Goal: Task Accomplishment & Management: Manage account settings

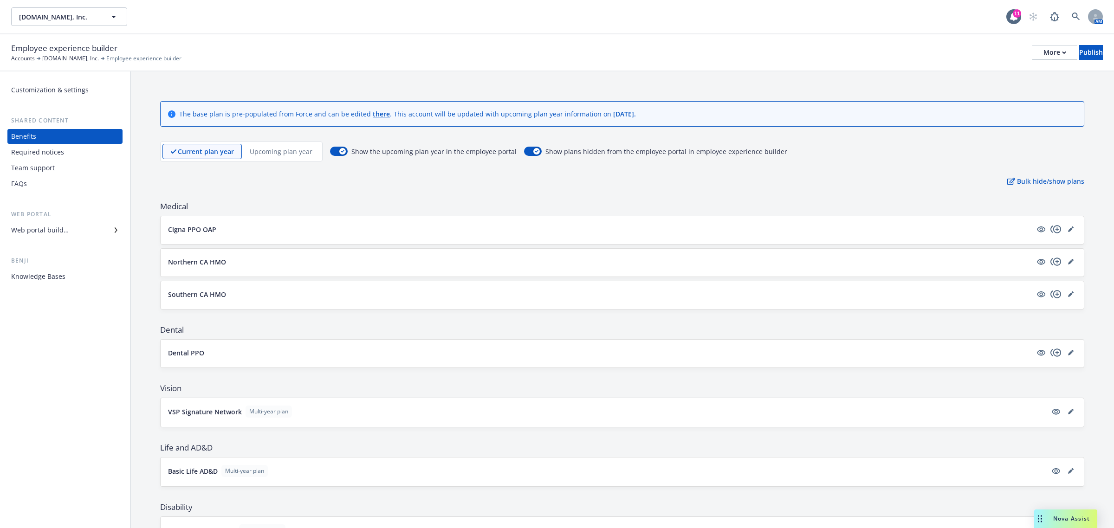
click at [63, 228] on div "Web portal builder" at bounding box center [40, 230] width 58 height 15
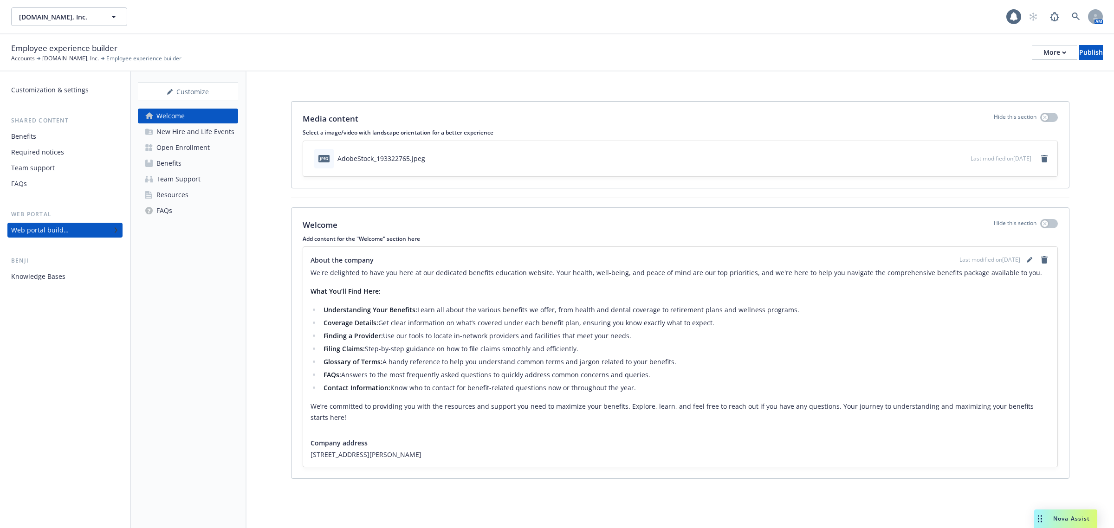
click at [181, 144] on div "Open Enrollment" at bounding box center [182, 147] width 53 height 15
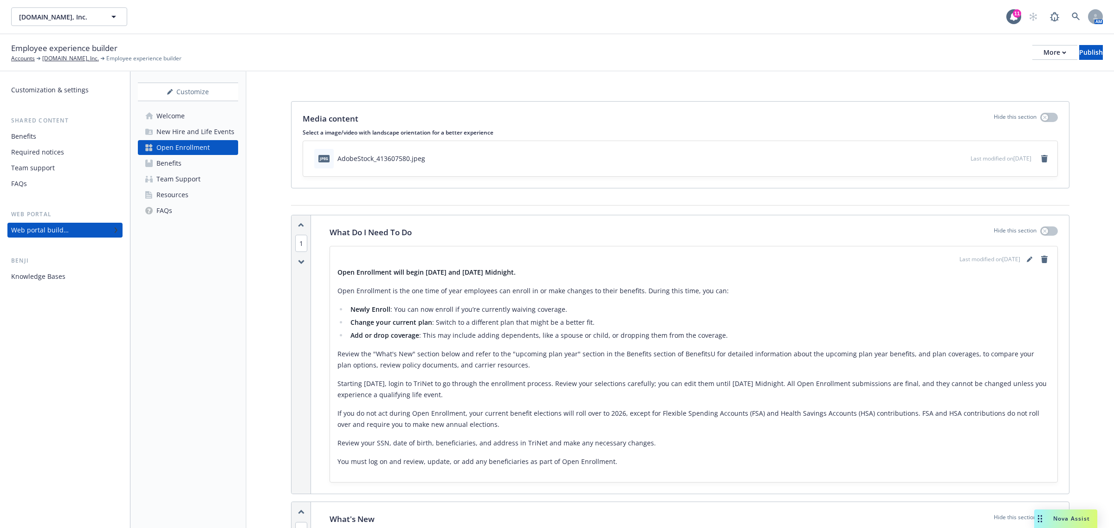
click at [171, 167] on div "Benefits" at bounding box center [168, 163] width 25 height 15
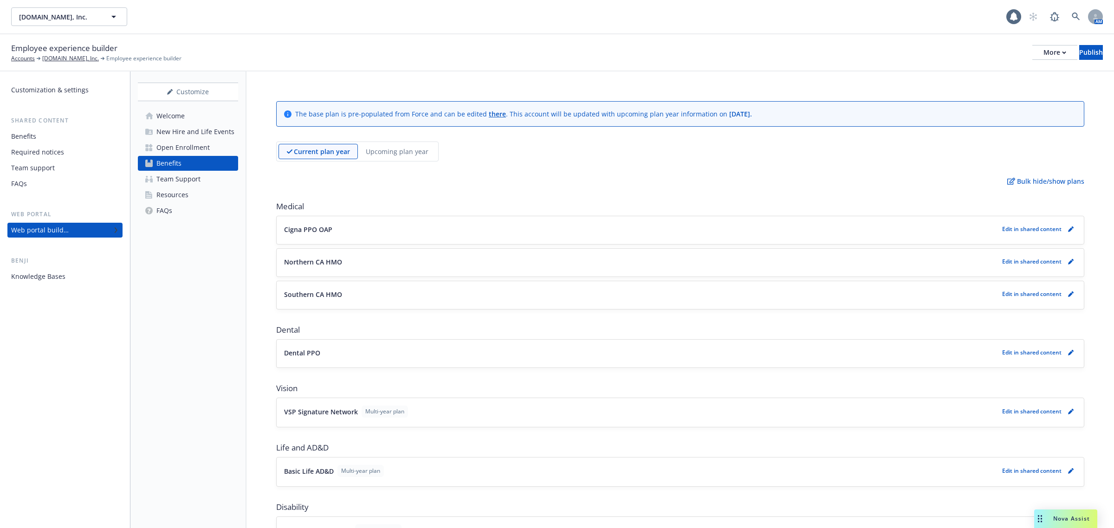
click at [398, 150] on p "Upcoming plan year" at bounding box center [397, 152] width 63 height 10
click at [1068, 229] on icon "pencil" at bounding box center [1070, 229] width 5 height 5
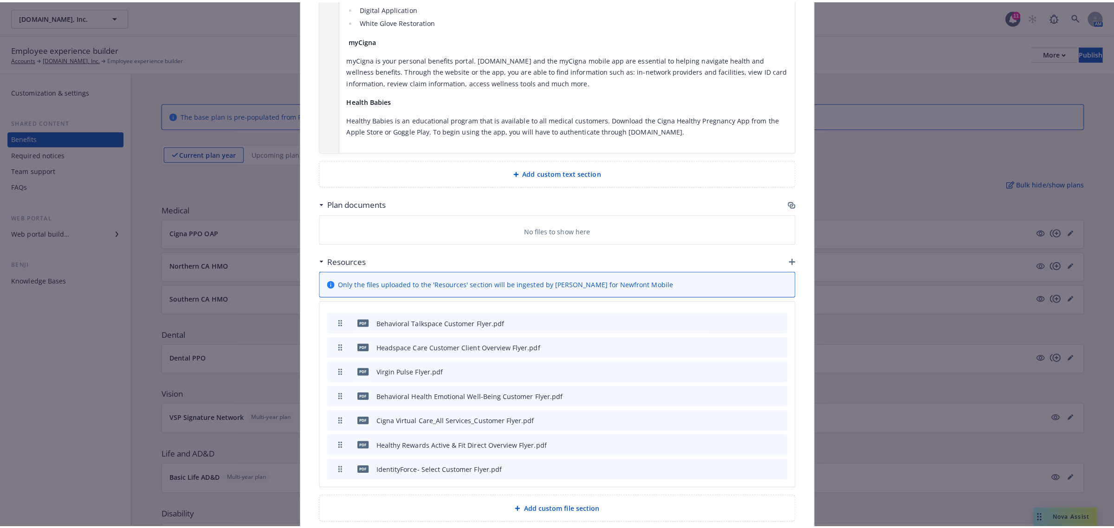
scroll to position [1449, 0]
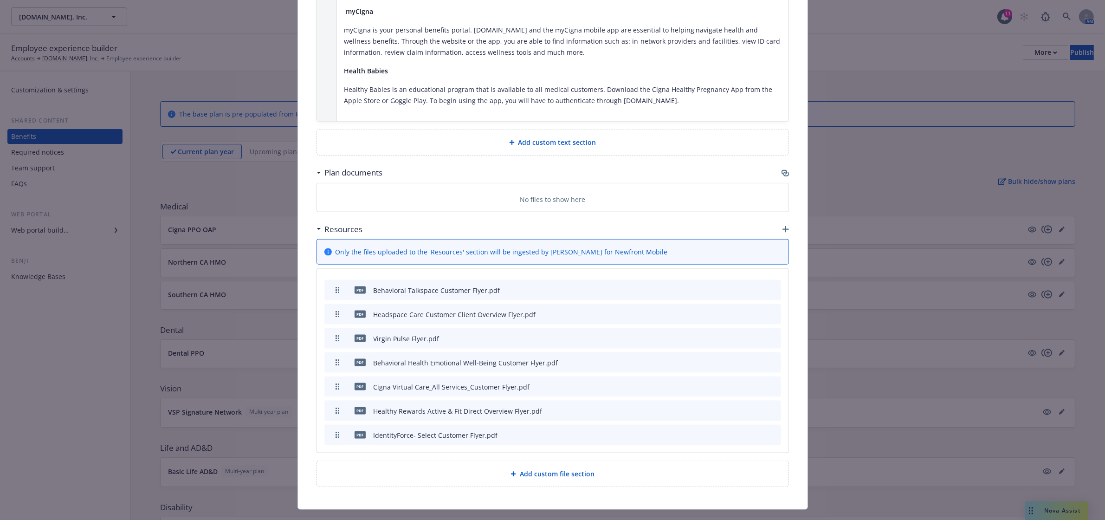
click at [784, 172] on icon "button" at bounding box center [787, 174] width 6 height 5
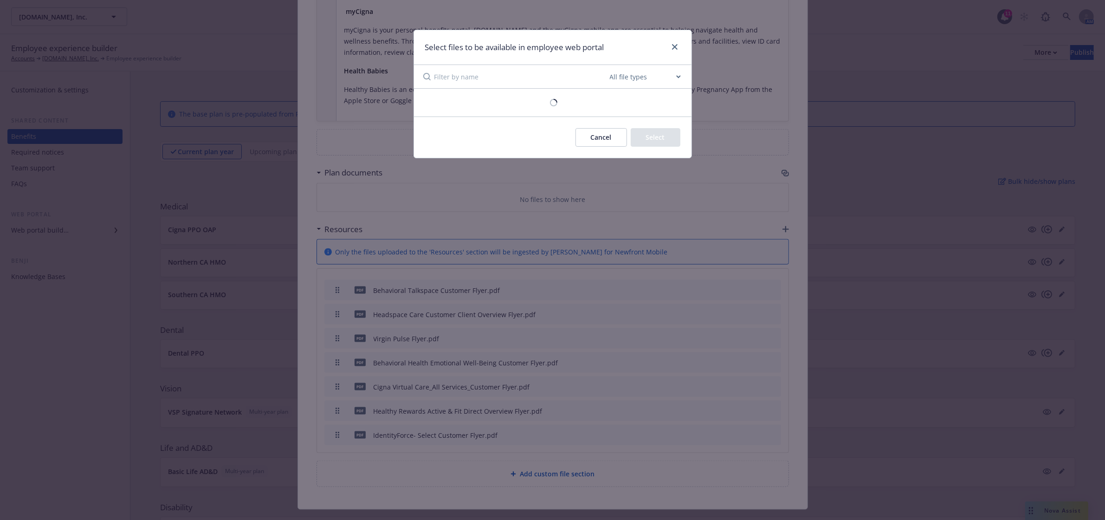
scroll to position [1440, 0]
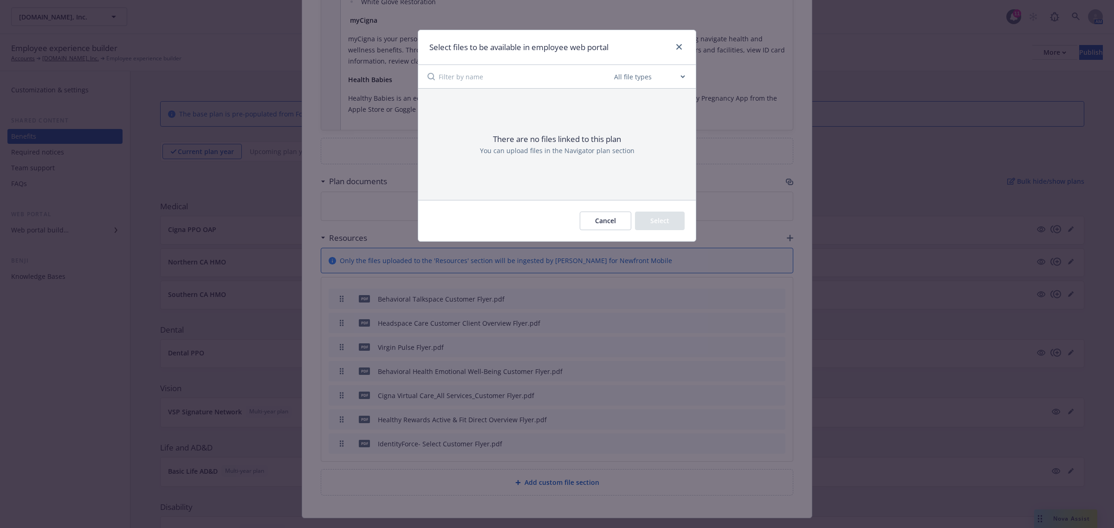
click at [596, 220] on button "Cancel" at bounding box center [606, 221] width 52 height 19
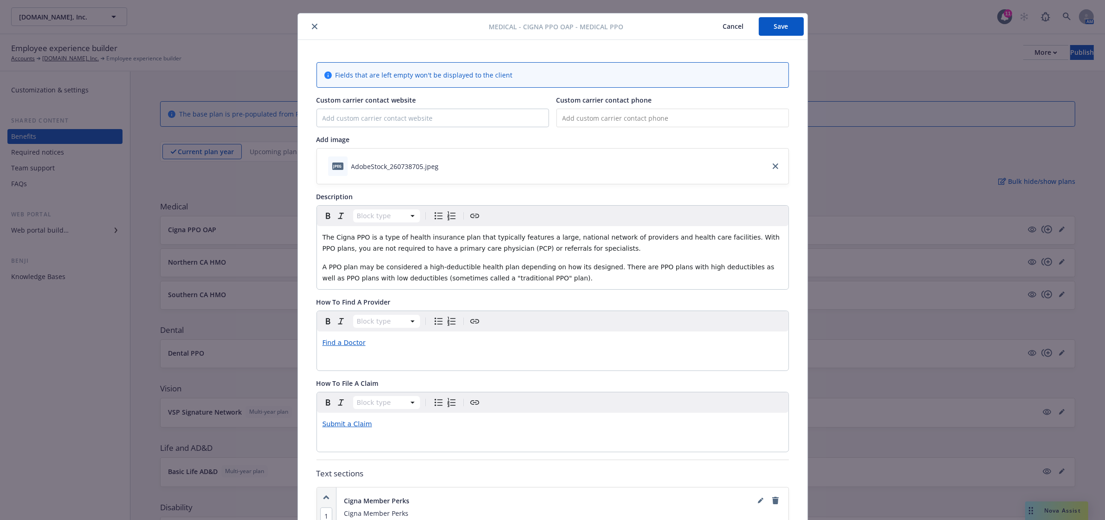
scroll to position [0, 0]
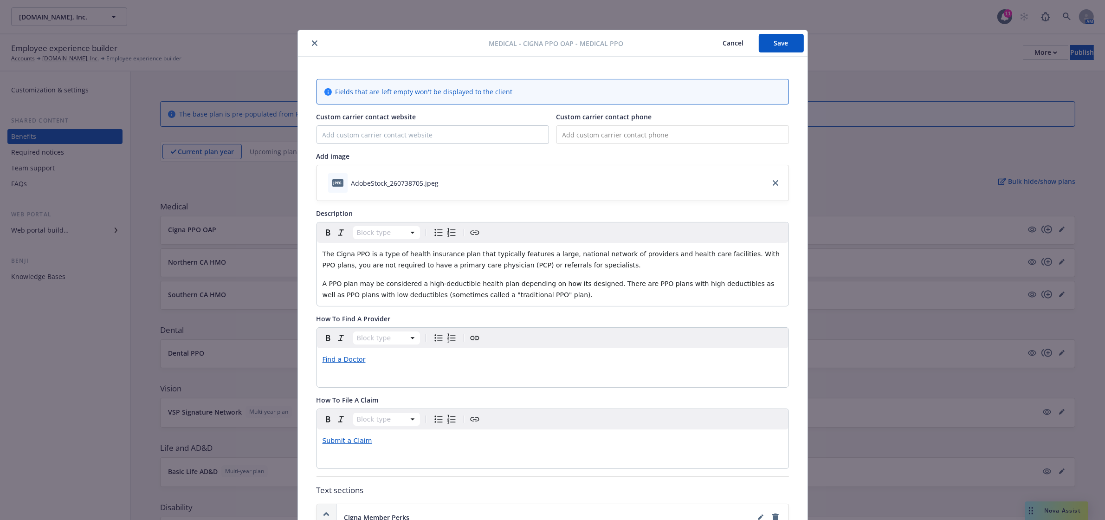
click at [309, 49] on div at bounding box center [396, 43] width 188 height 11
click at [312, 42] on icon "close" at bounding box center [315, 43] width 6 height 6
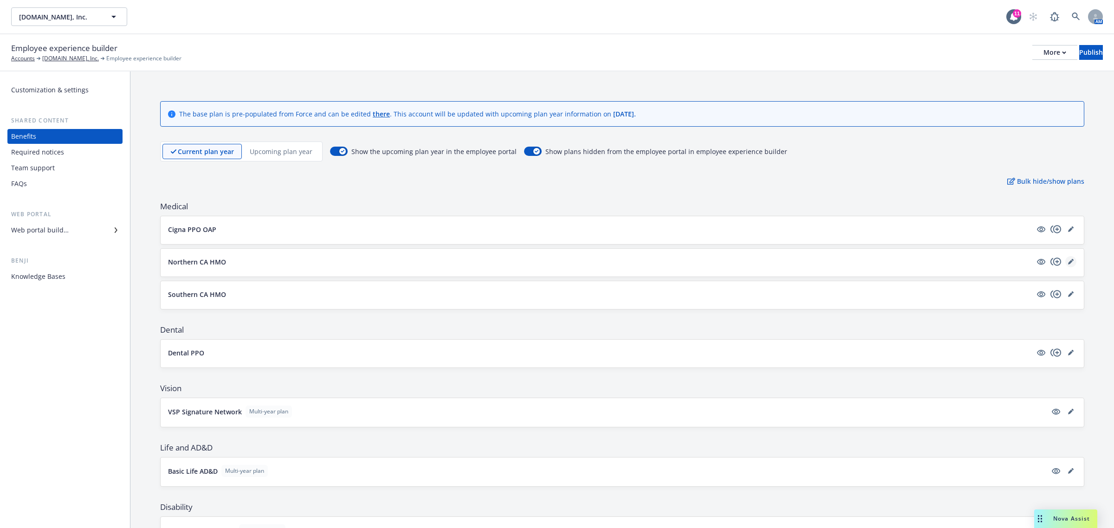
click at [1065, 258] on link "editPencil" at bounding box center [1070, 261] width 11 height 11
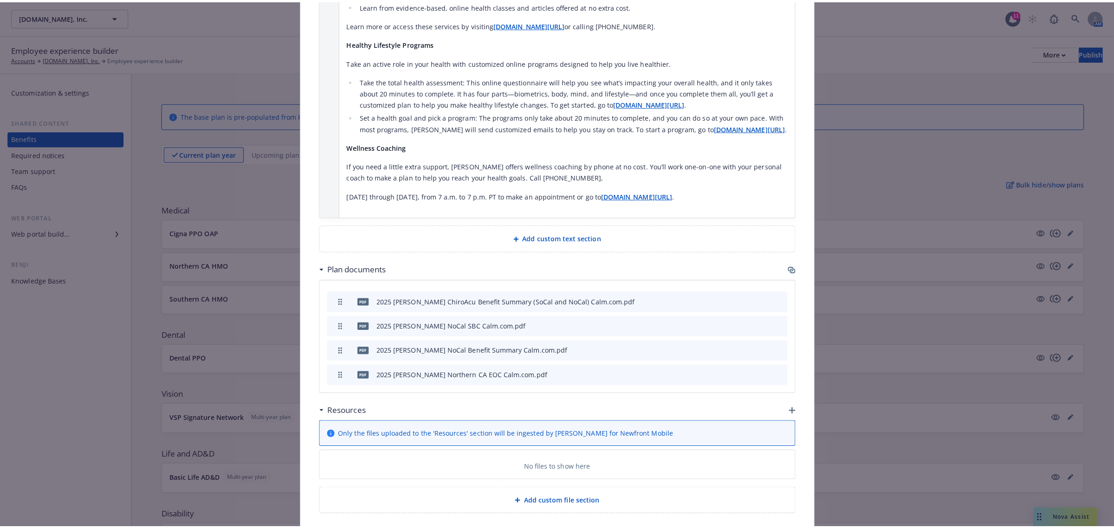
scroll to position [1166, 0]
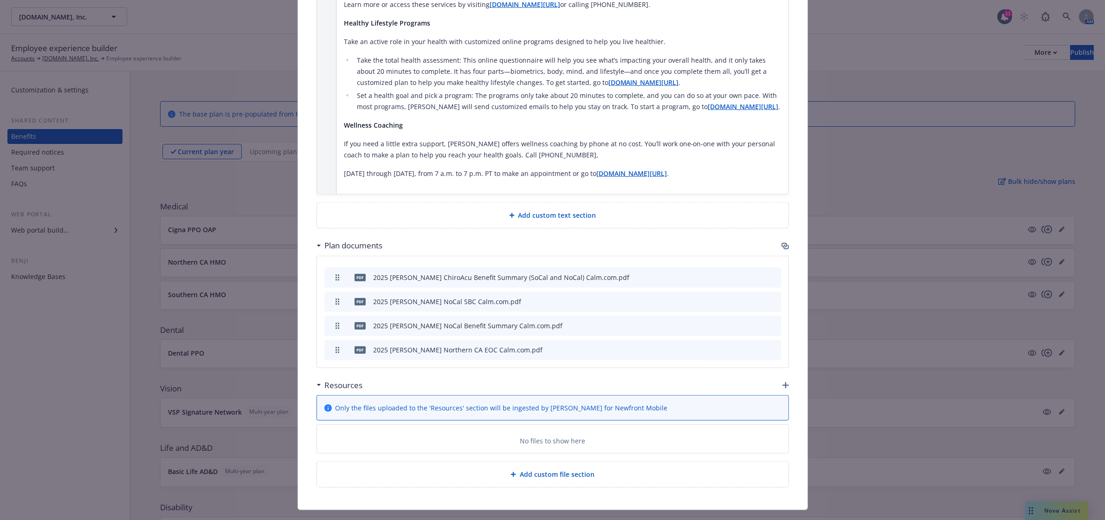
click at [783, 382] on icon "button" at bounding box center [786, 385] width 6 height 6
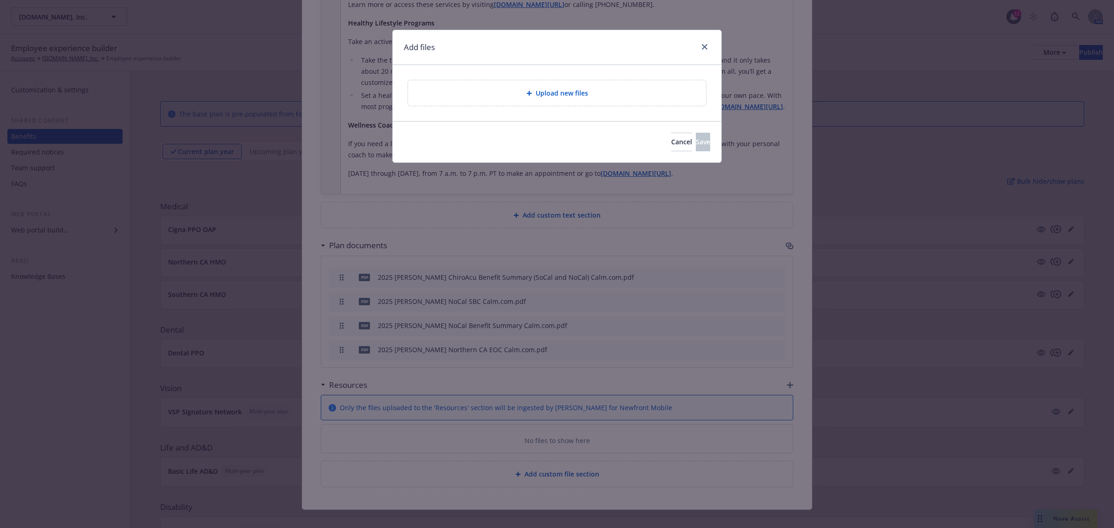
scroll to position [1157, 0]
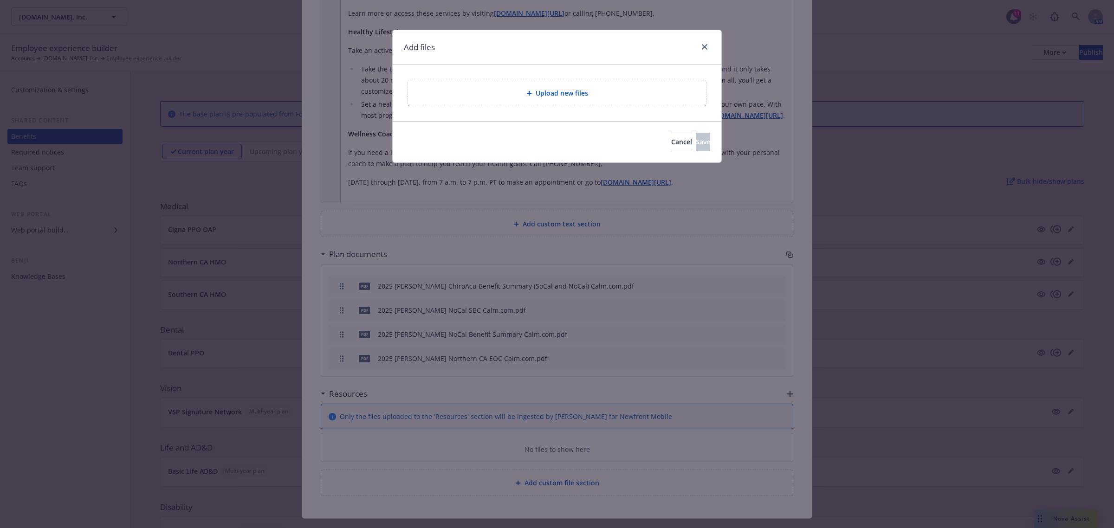
click at [594, 90] on div "Upload new files" at bounding box center [556, 93] width 283 height 11
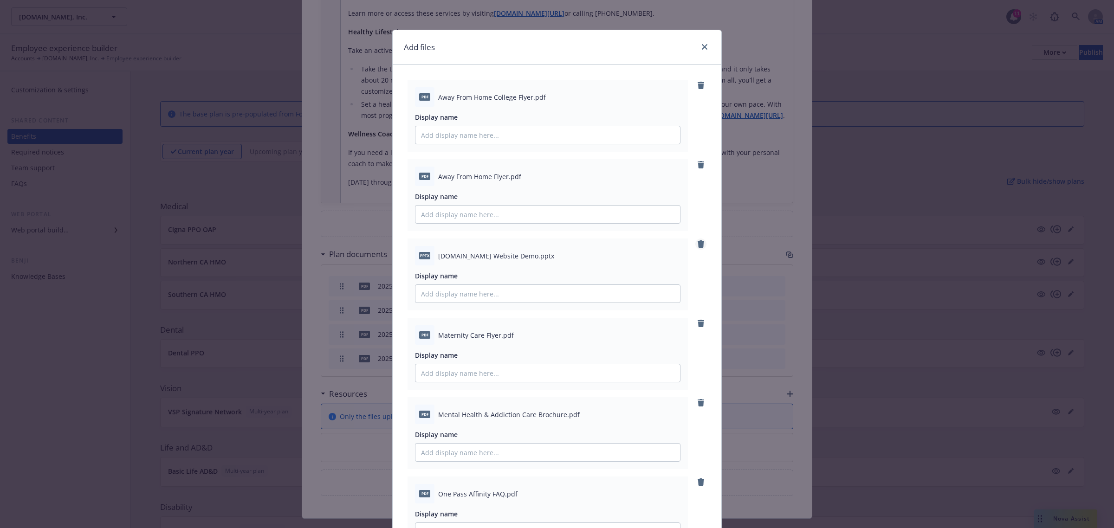
click at [697, 242] on icon "remove" at bounding box center [700, 243] width 7 height 7
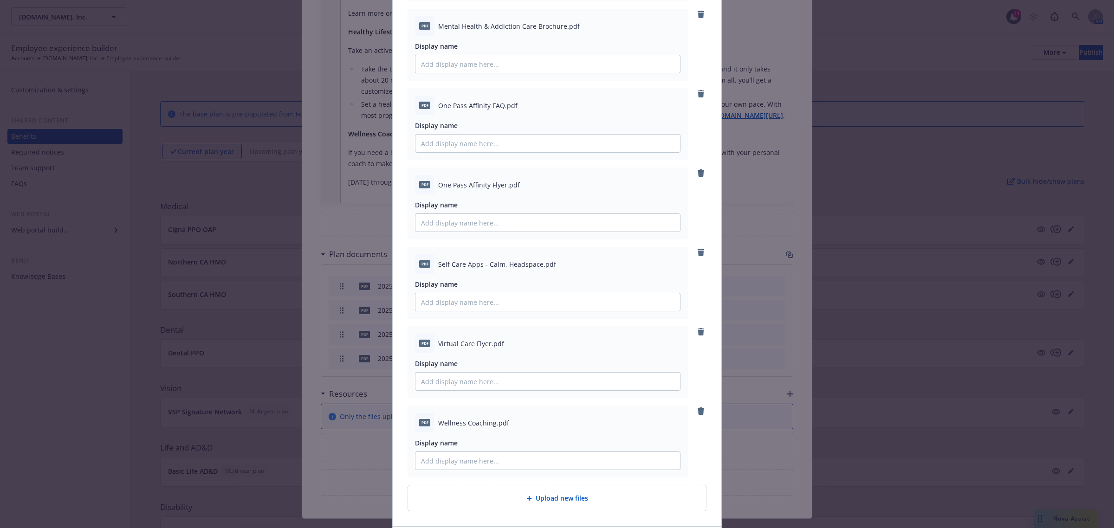
scroll to position [379, 0]
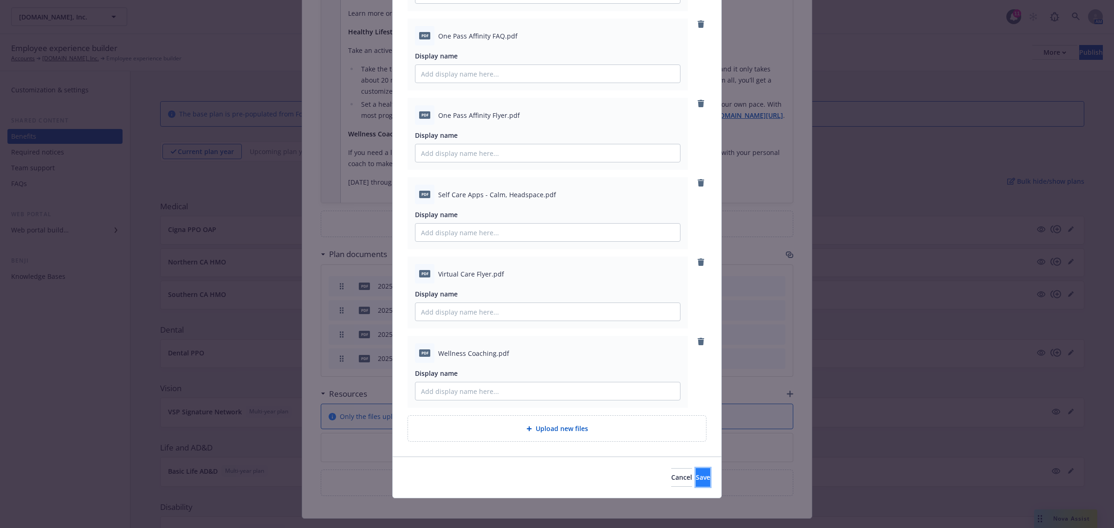
click at [696, 482] on button "Save" at bounding box center [703, 477] width 14 height 19
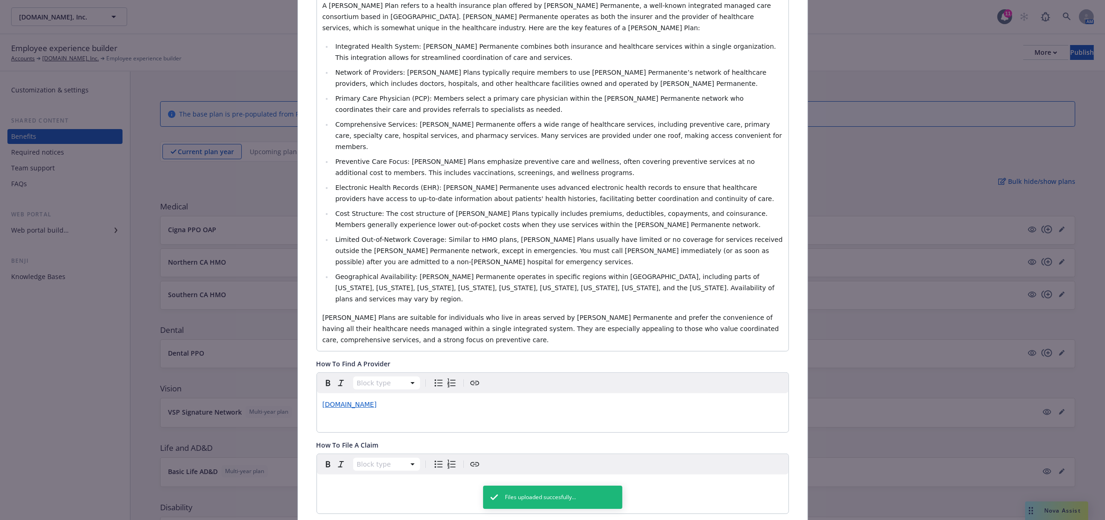
scroll to position [0, 0]
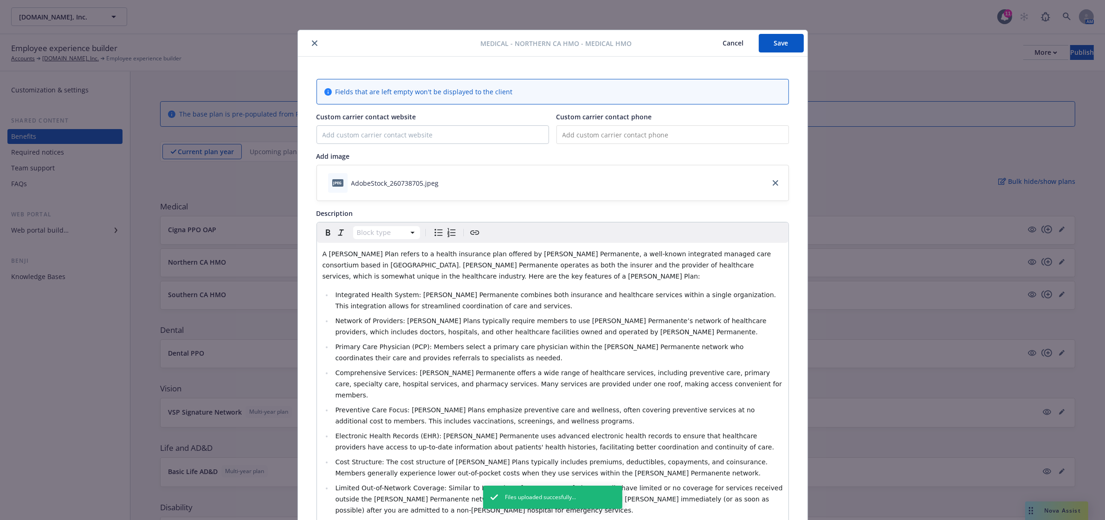
click at [779, 47] on button "Save" at bounding box center [781, 43] width 45 height 19
click at [312, 44] on icon "close" at bounding box center [315, 43] width 6 height 6
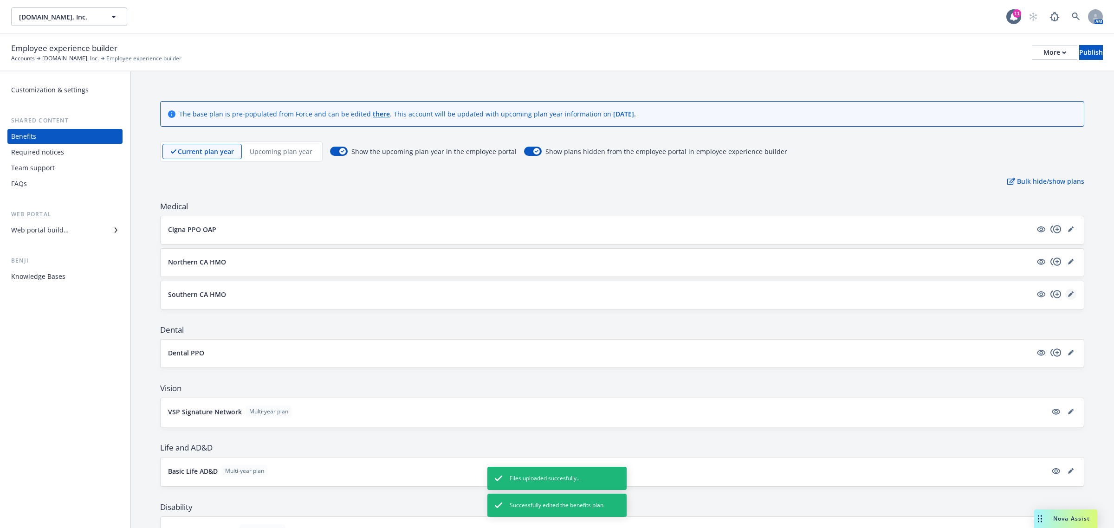
click at [1068, 294] on icon "editPencil" at bounding box center [1071, 295] width 6 height 6
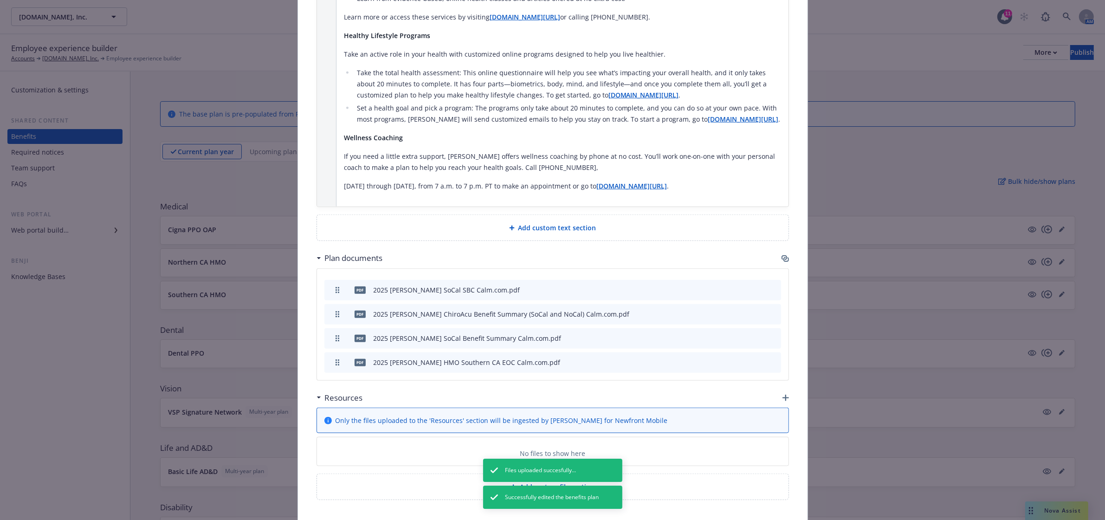
scroll to position [1166, 0]
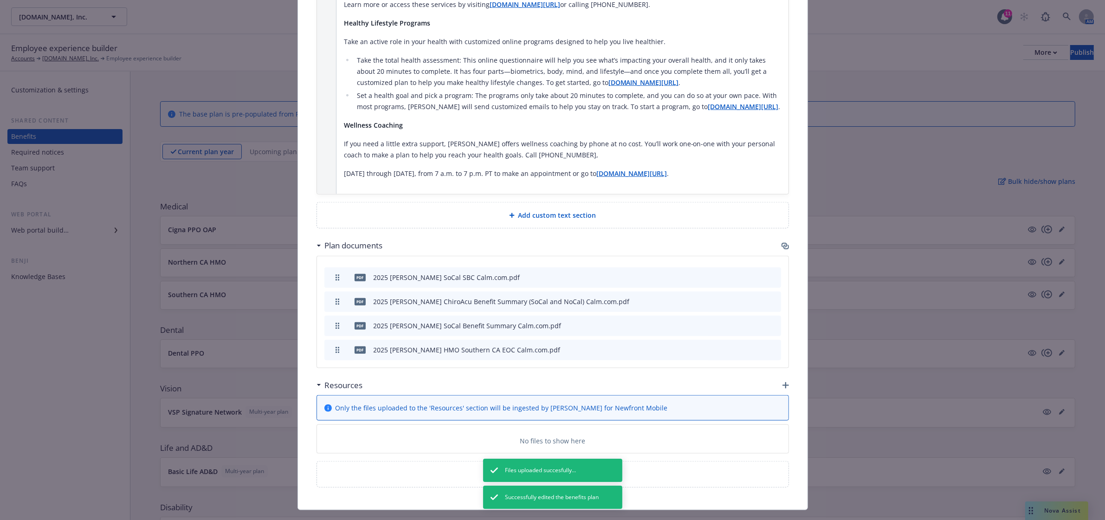
click at [783, 382] on icon "button" at bounding box center [786, 385] width 6 height 6
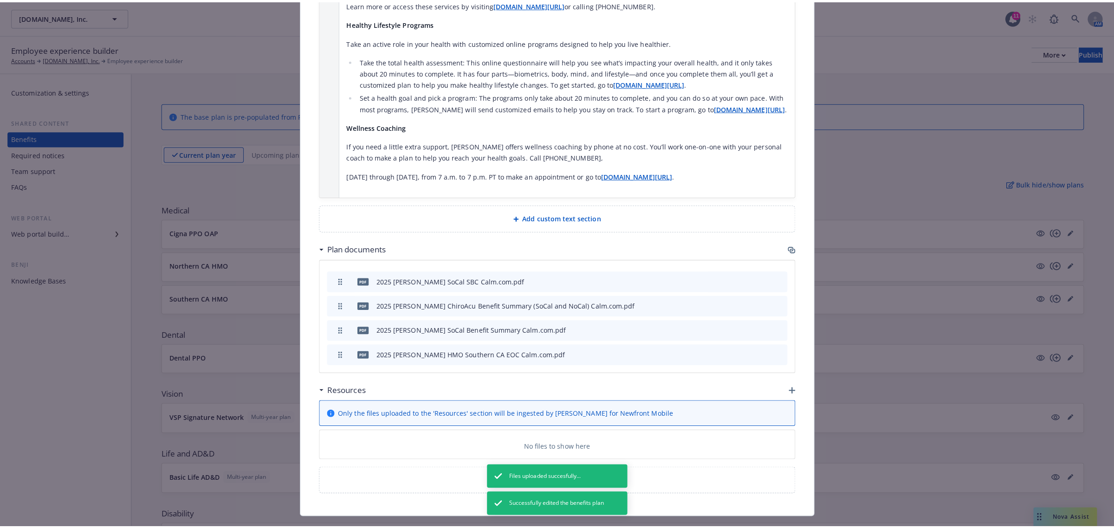
scroll to position [1157, 0]
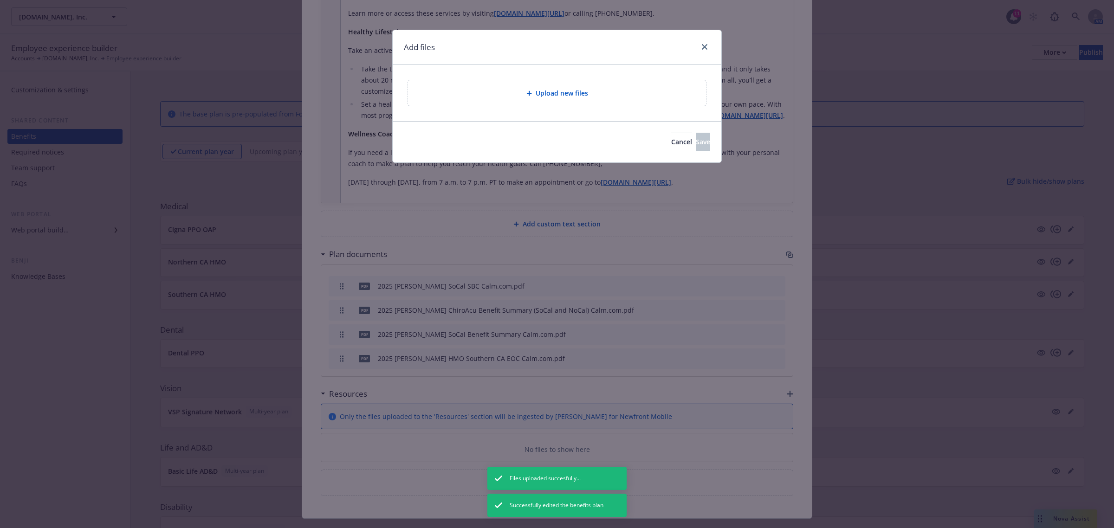
click at [565, 87] on div "Upload new files" at bounding box center [557, 93] width 298 height 26
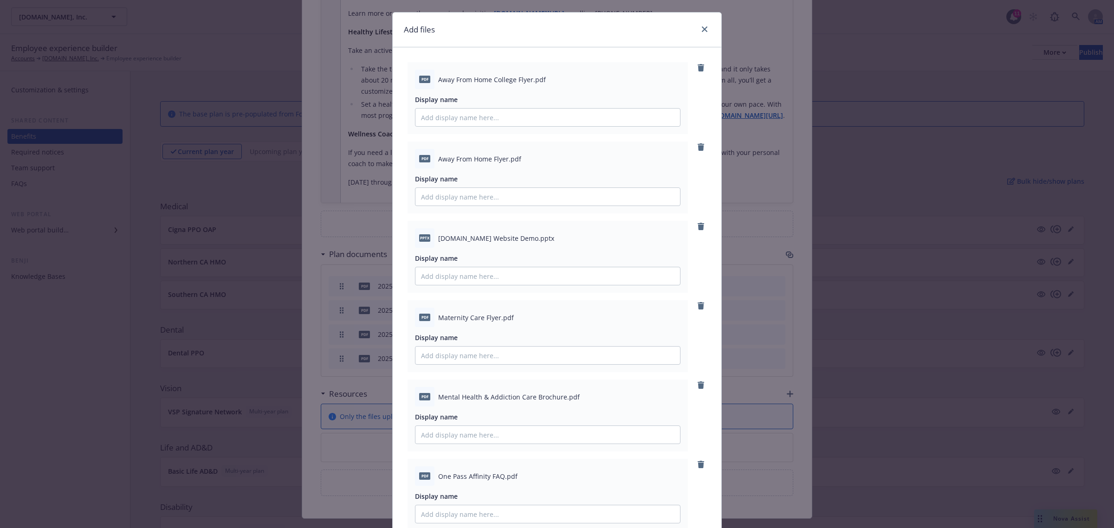
scroll to position [0, 0]
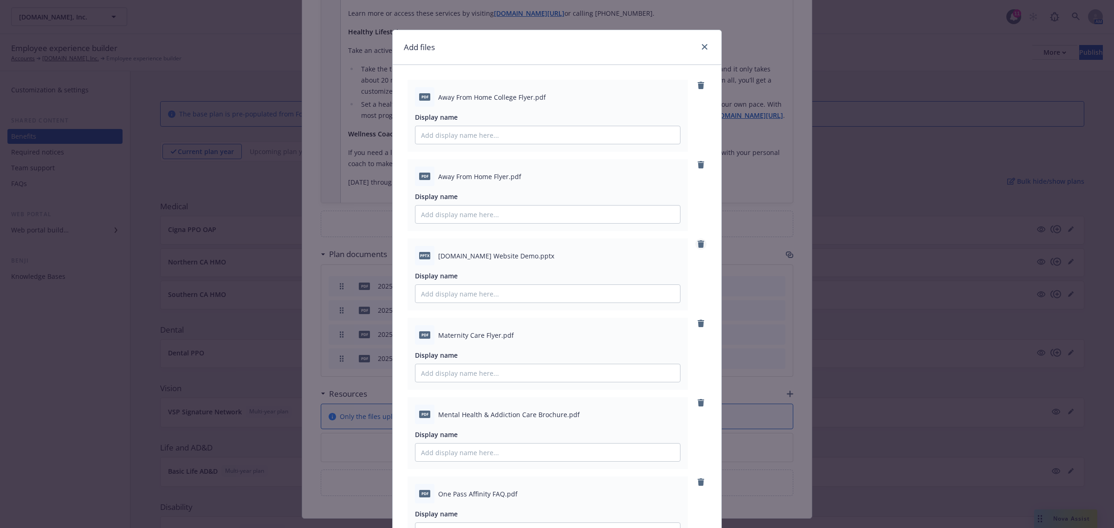
click at [698, 241] on icon "remove" at bounding box center [701, 243] width 6 height 7
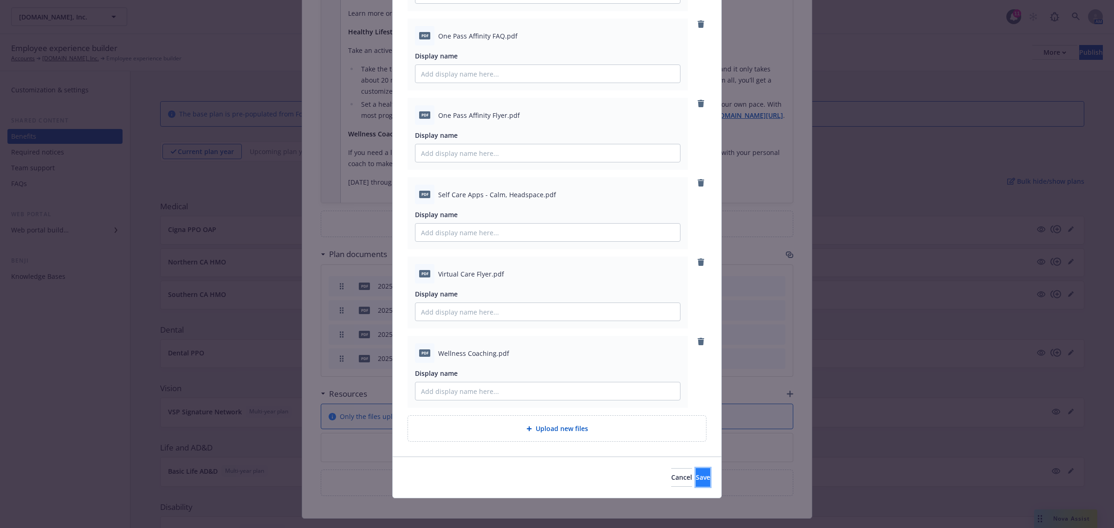
click at [696, 474] on span "Save" at bounding box center [703, 477] width 14 height 9
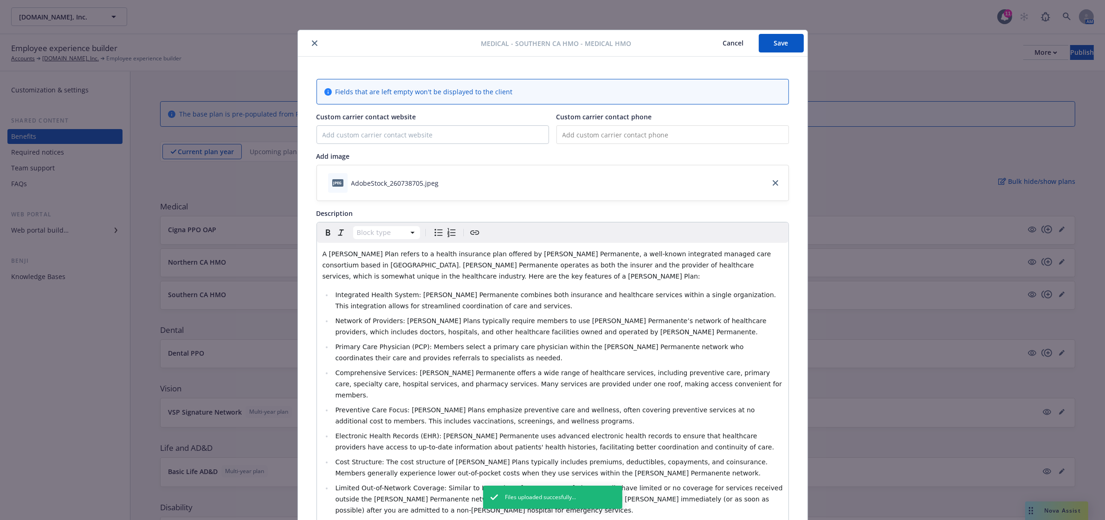
drag, startPoint x: 776, startPoint y: 46, endPoint x: 733, endPoint y: 49, distance: 42.3
click at [775, 46] on button "Save" at bounding box center [781, 43] width 45 height 19
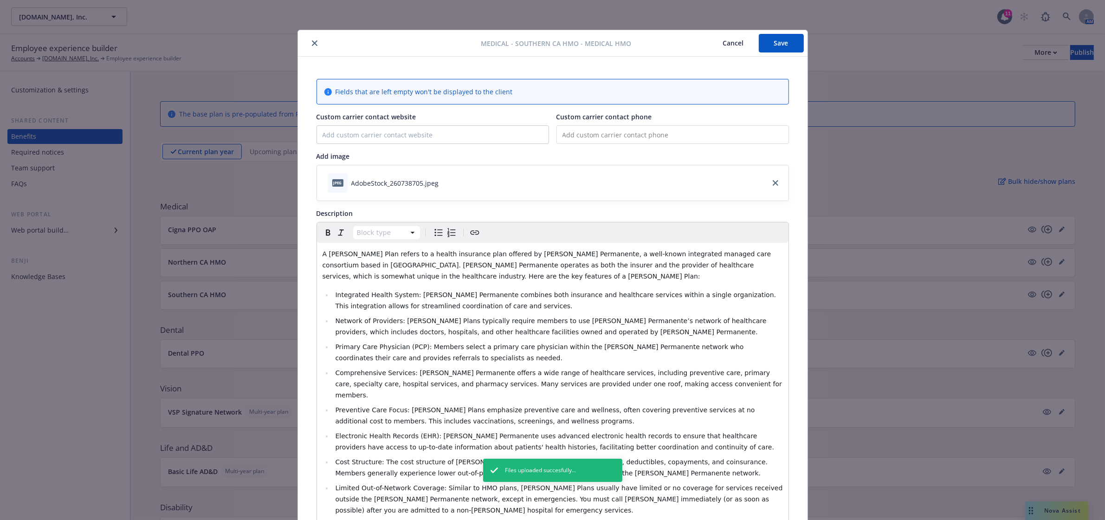
click at [312, 42] on icon "close" at bounding box center [315, 43] width 6 height 6
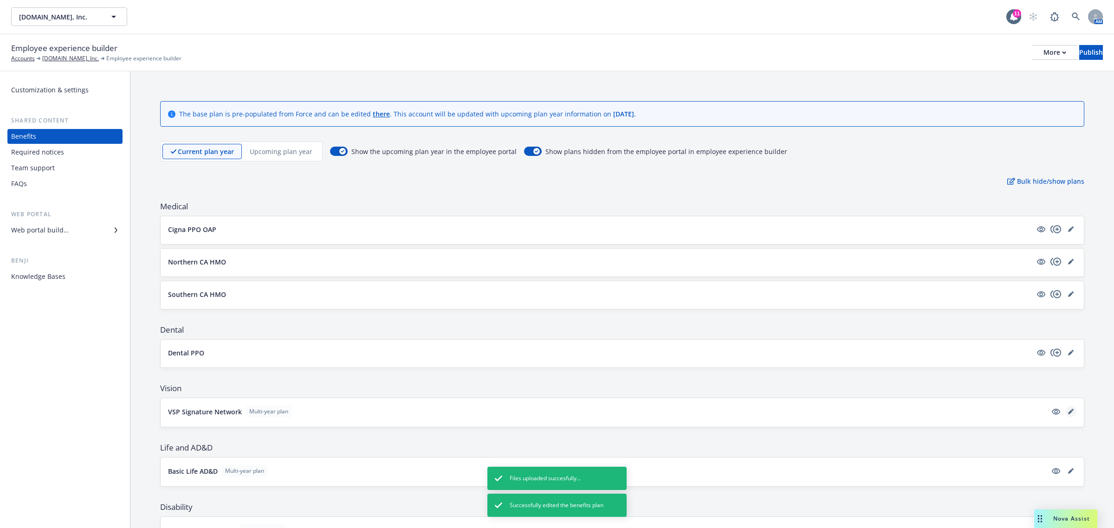
click at [1068, 409] on icon "editPencil" at bounding box center [1071, 412] width 6 height 6
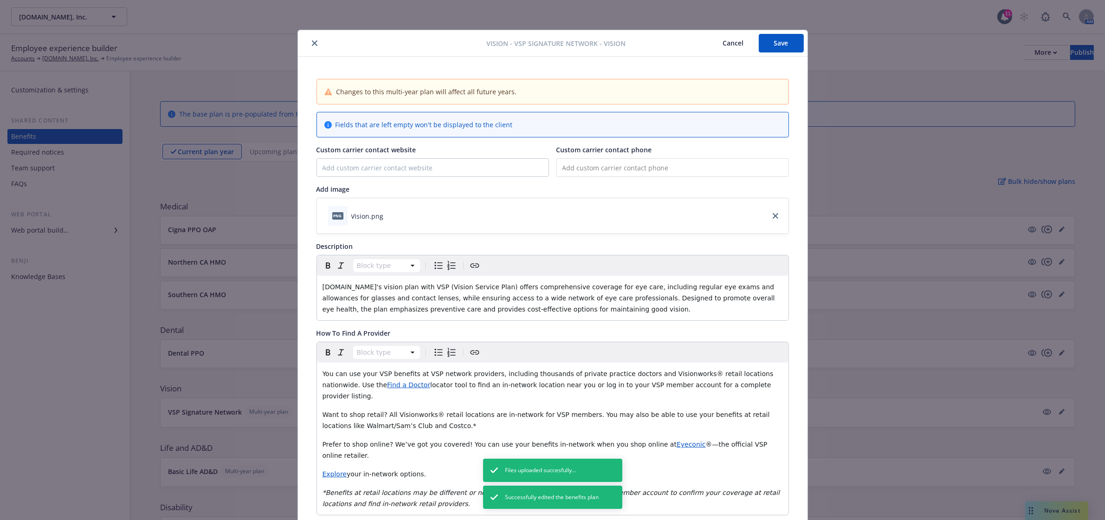
click at [311, 39] on button "close" at bounding box center [314, 43] width 11 height 11
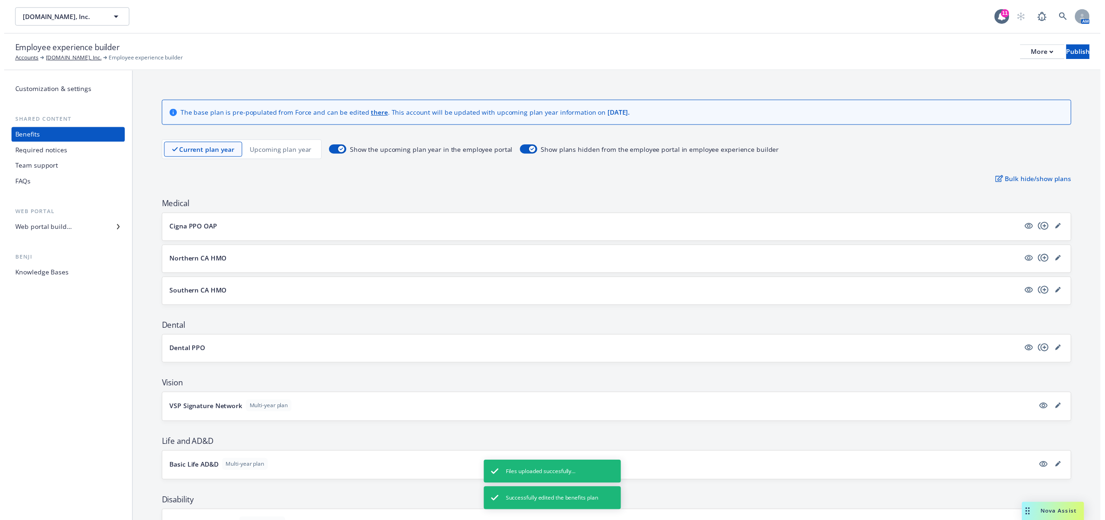
scroll to position [155, 0]
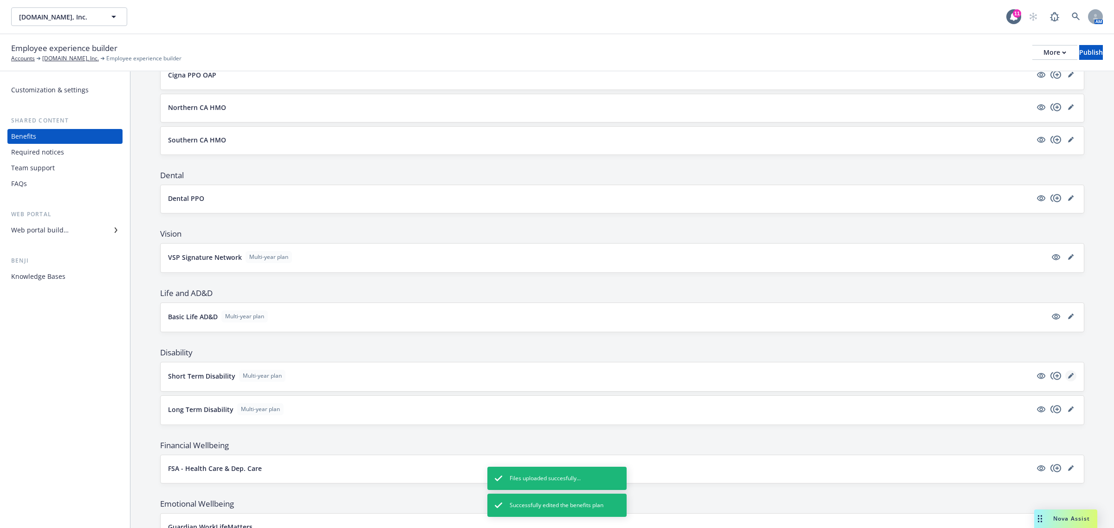
click at [1065, 381] on link "editPencil" at bounding box center [1070, 375] width 11 height 11
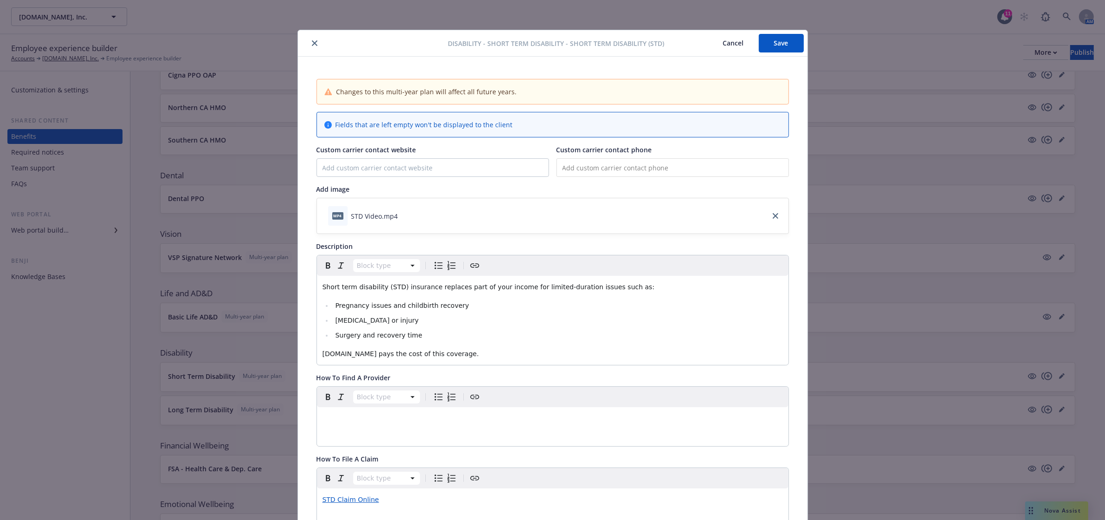
click at [312, 45] on icon "close" at bounding box center [315, 43] width 6 height 6
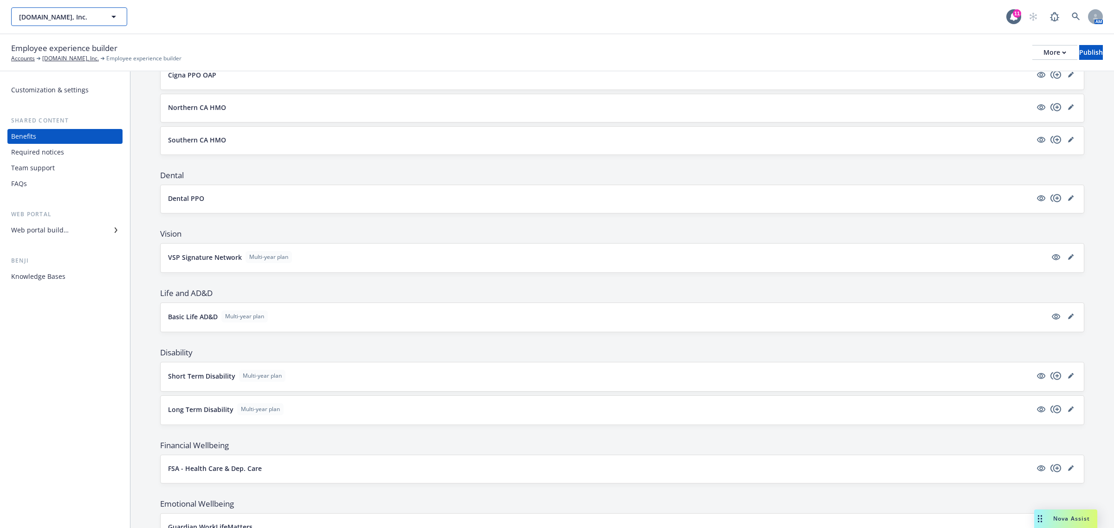
click at [79, 13] on span "[DOMAIN_NAME], Inc." at bounding box center [59, 17] width 80 height 10
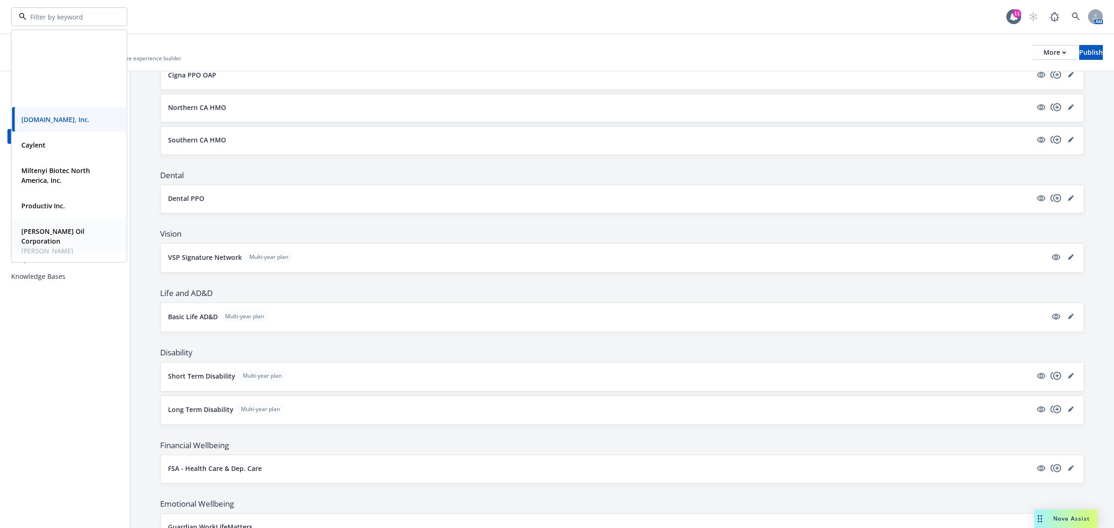
scroll to position [129, 0]
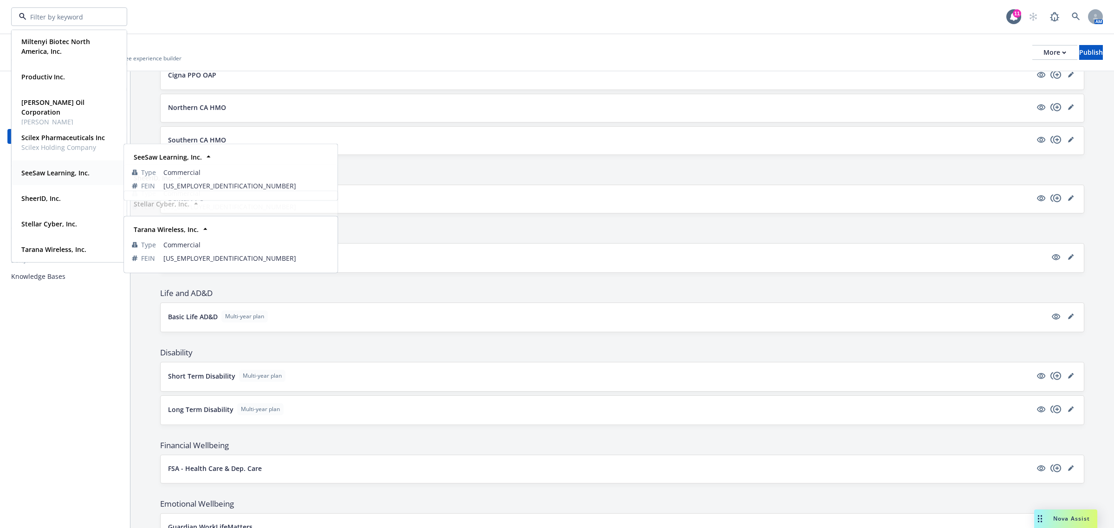
click at [62, 171] on strong "SeeSaw Learning, Inc." at bounding box center [55, 172] width 68 height 9
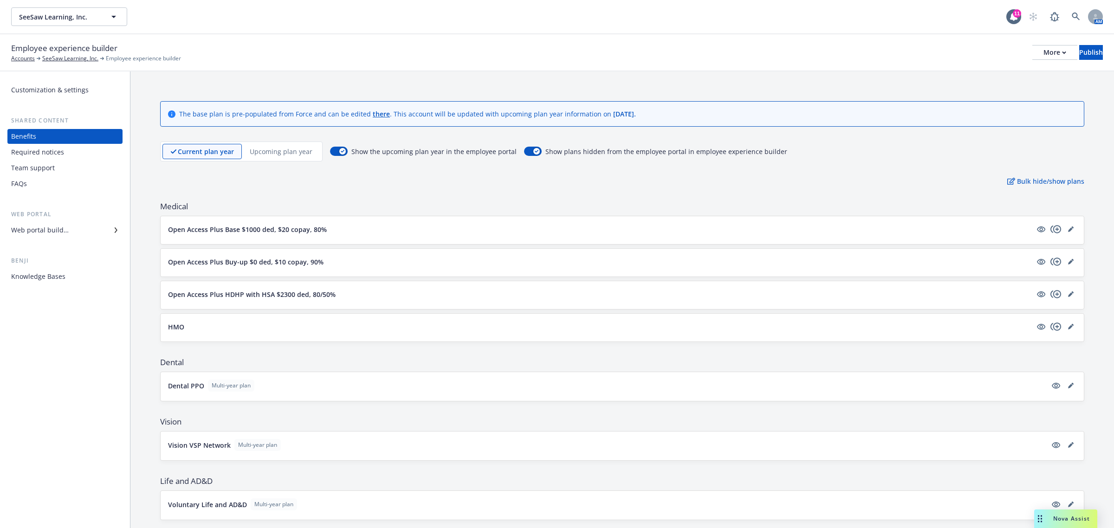
click at [288, 151] on p "Upcoming plan year" at bounding box center [281, 152] width 63 height 10
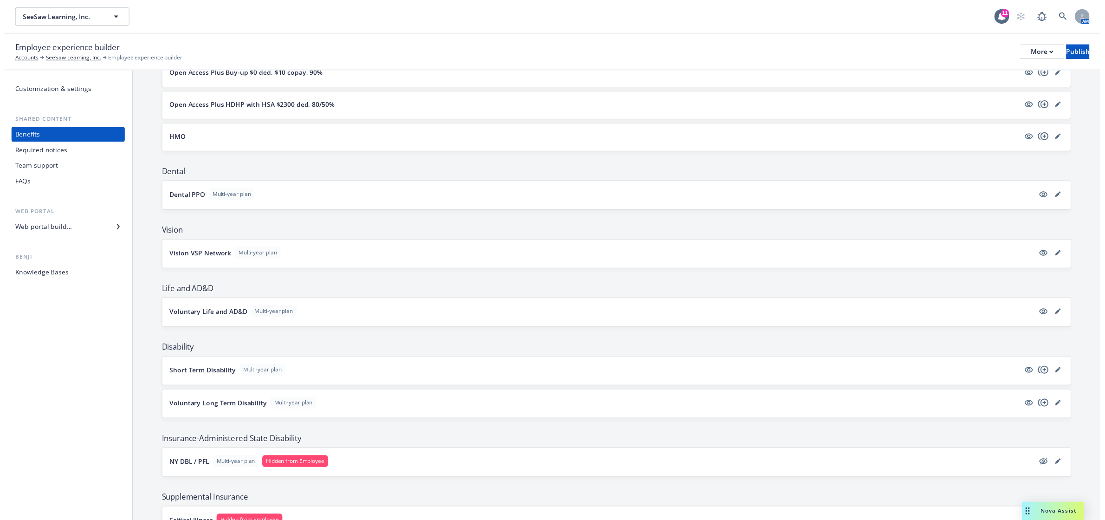
scroll to position [155, 0]
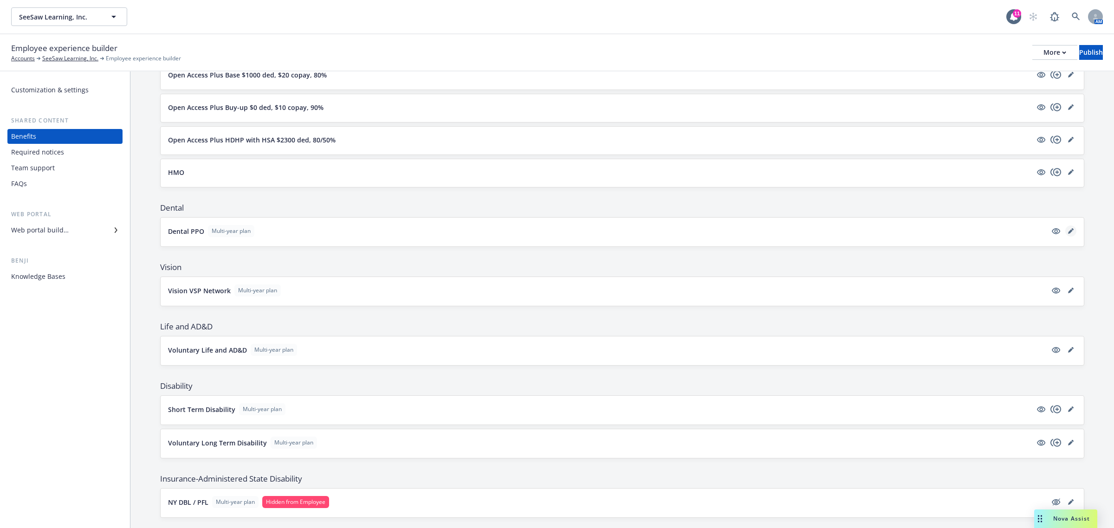
click at [1068, 234] on icon "editPencil" at bounding box center [1071, 231] width 6 height 6
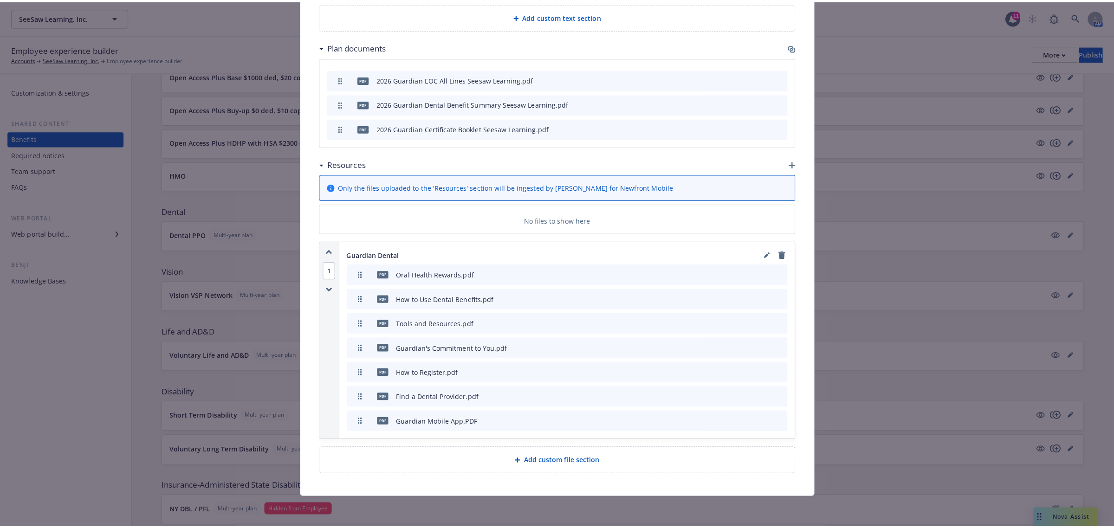
scroll to position [12, 0]
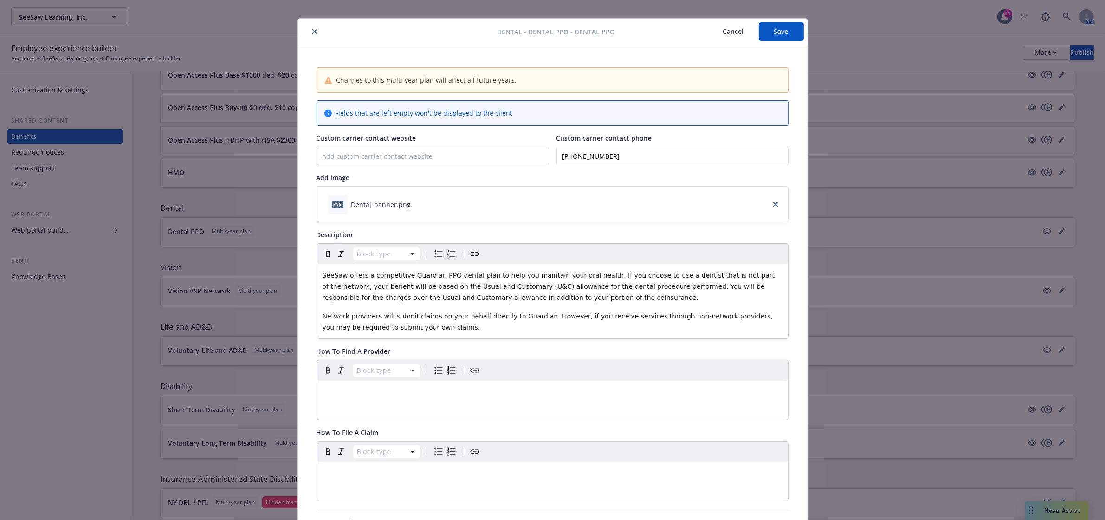
click at [312, 32] on icon "close" at bounding box center [315, 32] width 6 height 6
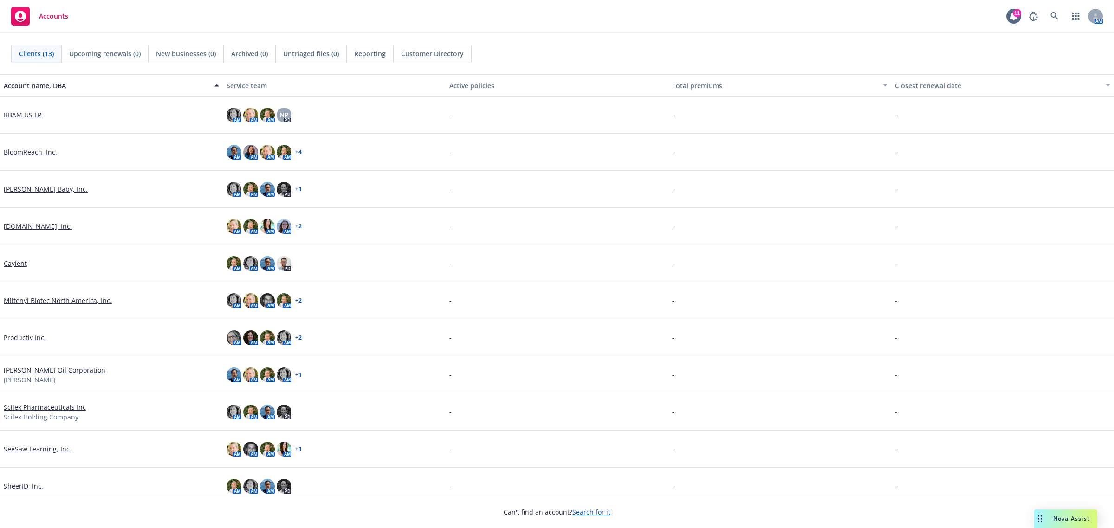
click at [24, 227] on link "[DOMAIN_NAME], Inc." at bounding box center [38, 226] width 68 height 10
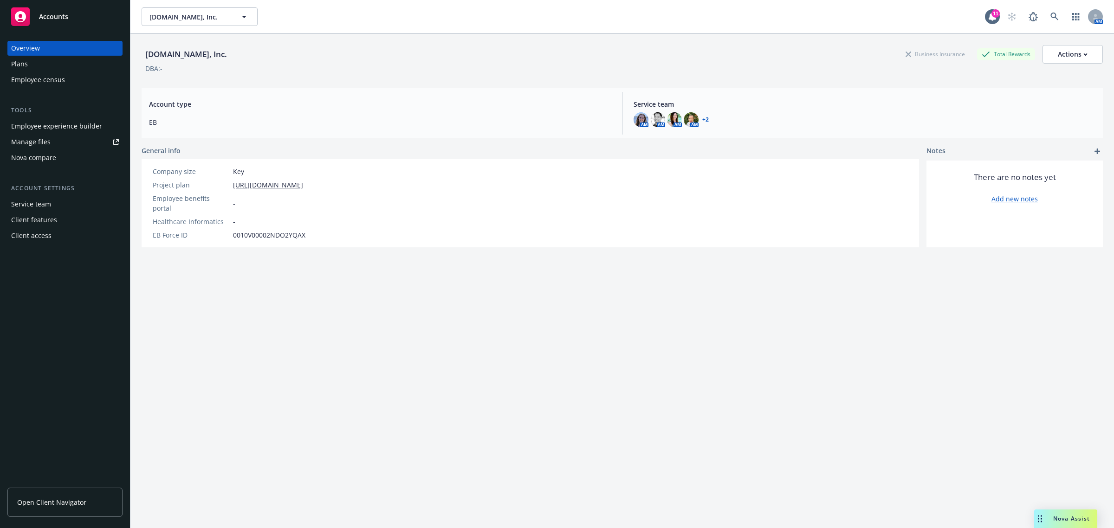
click at [26, 67] on div "Plans" at bounding box center [19, 64] width 17 height 15
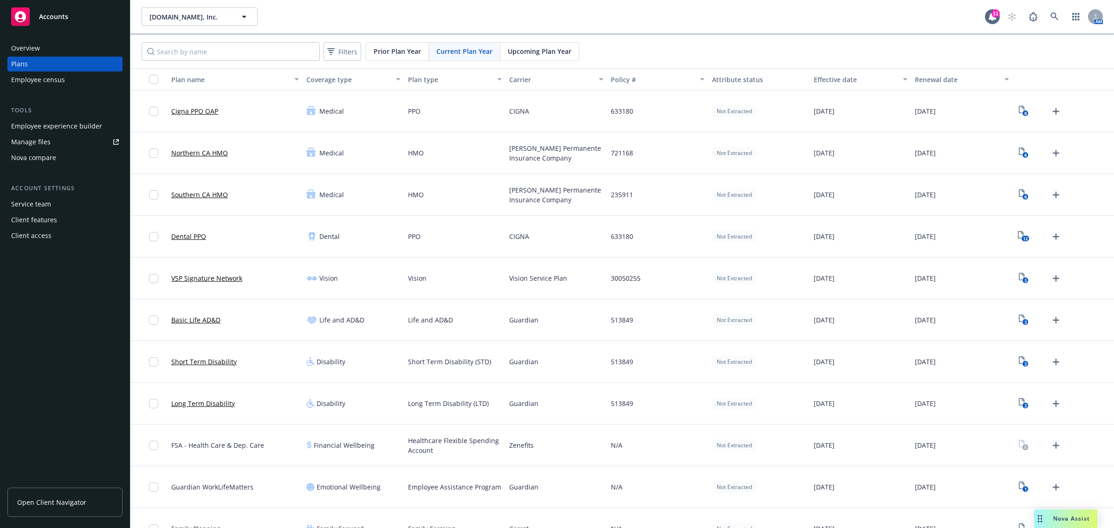
click at [539, 47] on span "Upcoming Plan Year" at bounding box center [540, 51] width 64 height 10
